Goal: Task Accomplishment & Management: Complete application form

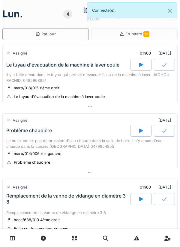
scroll to position [156, 0]
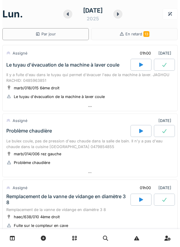
click at [144, 65] on icon at bounding box center [141, 64] width 6 height 5
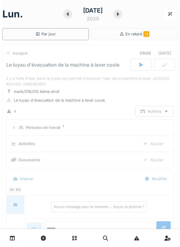
scroll to position [21, 0]
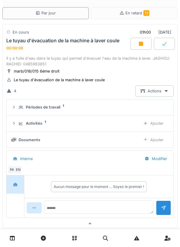
click at [159, 123] on div "Ajouter" at bounding box center [153, 123] width 31 height 11
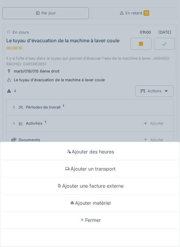
click at [107, 168] on div "Ajouter un transport" at bounding box center [89, 168] width 177 height 17
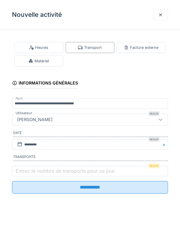
click at [49, 174] on label "Entrez le nombre de transports pour ce jour" at bounding box center [65, 170] width 102 height 7
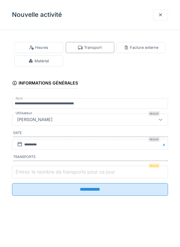
click at [49, 174] on input "Entrez le nombre de transports pour ce jour" at bounding box center [90, 172] width 156 height 13
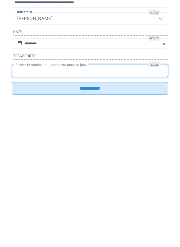
type input "*"
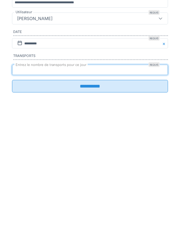
click at [135, 194] on input "**********" at bounding box center [90, 187] width 156 height 13
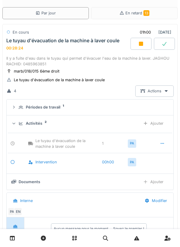
click at [150, 180] on div "Ajouter" at bounding box center [153, 181] width 31 height 11
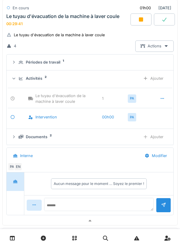
scroll to position [71, 0]
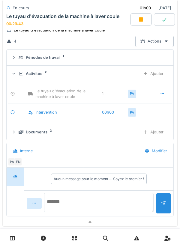
click at [71, 198] on textarea at bounding box center [98, 202] width 109 height 19
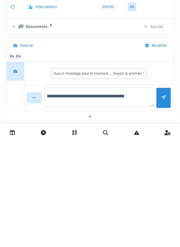
type textarea "**********"
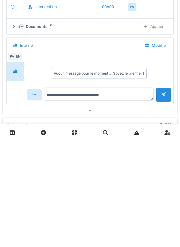
click at [163, 203] on div at bounding box center [163, 200] width 5 height 6
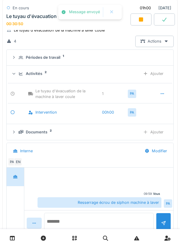
click at [75, 221] on textarea at bounding box center [98, 222] width 109 height 19
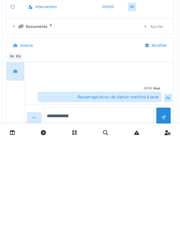
type textarea "**********"
click at [164, 220] on div at bounding box center [163, 220] width 5 height 6
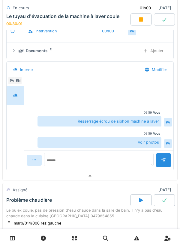
scroll to position [156, 0]
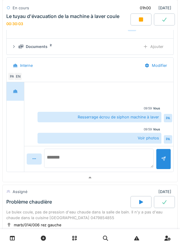
click at [79, 156] on textarea at bounding box center [98, 158] width 109 height 19
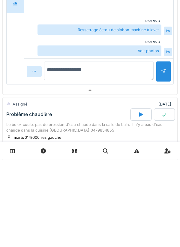
type textarea "**********"
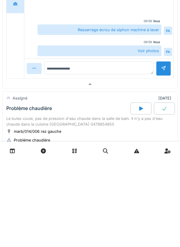
click at [164, 163] on div at bounding box center [163, 156] width 15 height 15
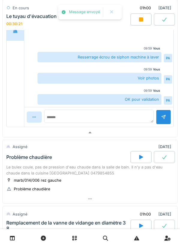
scroll to position [216, 0]
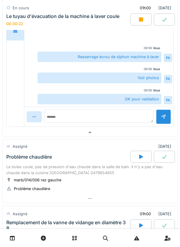
click at [144, 21] on div at bounding box center [140, 19] width 21 height 12
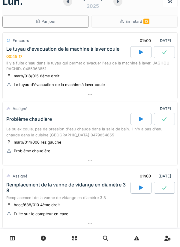
scroll to position [0, 0]
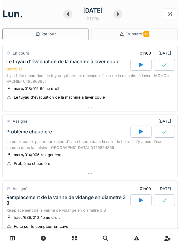
click at [165, 67] on div at bounding box center [164, 65] width 21 height 12
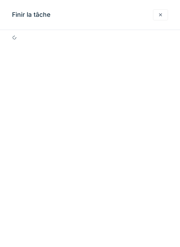
scroll to position [21, 0]
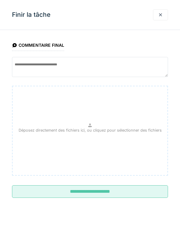
click at [107, 191] on input "**********" at bounding box center [90, 191] width 156 height 13
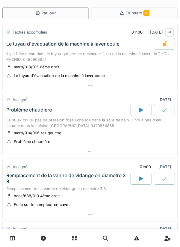
click at [97, 73] on div "Le tuyau d'évacuation de la machine à laver coule" at bounding box center [59, 76] width 91 height 6
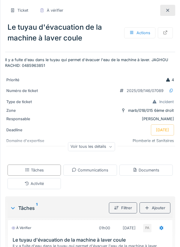
click at [150, 171] on div "Documents" at bounding box center [145, 170] width 27 height 6
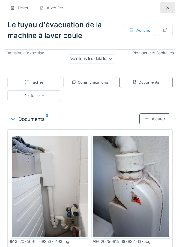
scroll to position [111, 0]
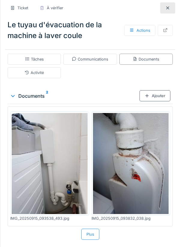
click at [101, 60] on div "Communications" at bounding box center [90, 59] width 37 height 6
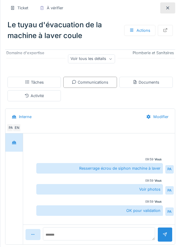
scroll to position [88, 0]
